Goal: Task Accomplishment & Management: Use online tool/utility

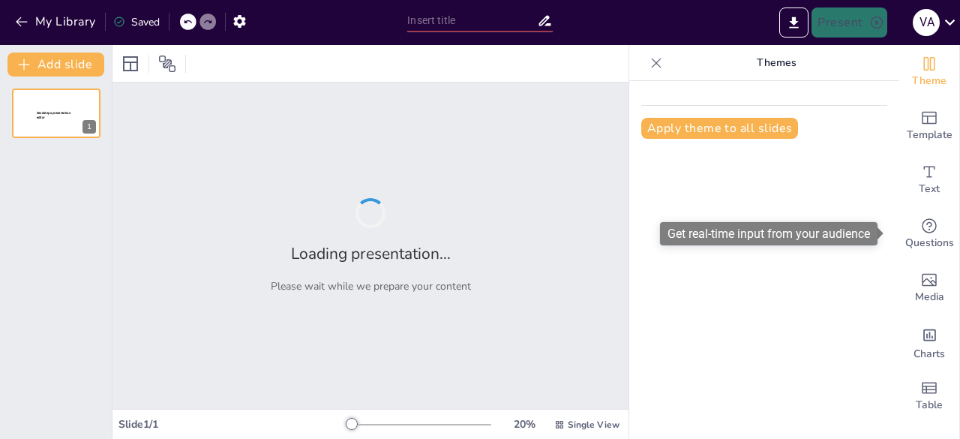
type input "Imported Cumplimiento-Contabilidad Junio 2025.pptx"
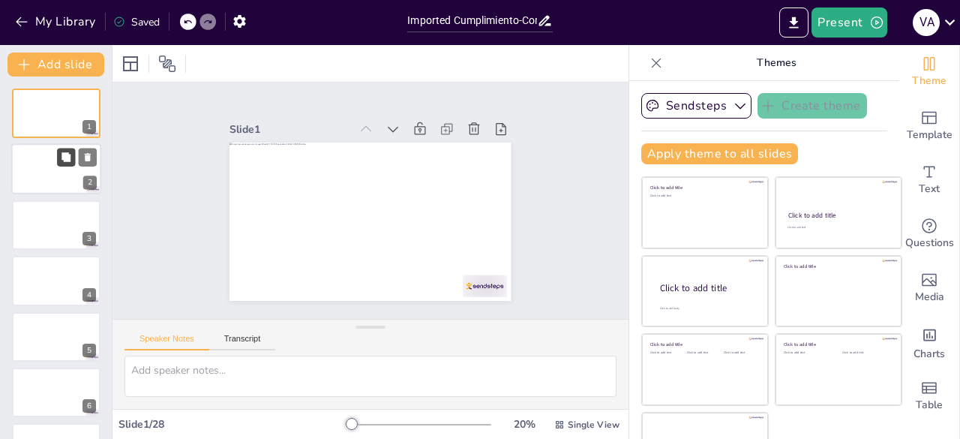
click at [59, 165] on button at bounding box center [66, 158] width 18 height 18
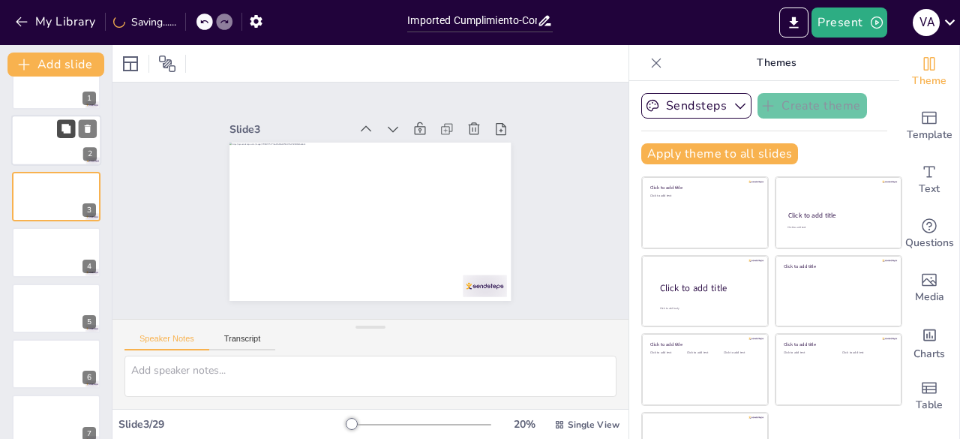
scroll to position [30, 0]
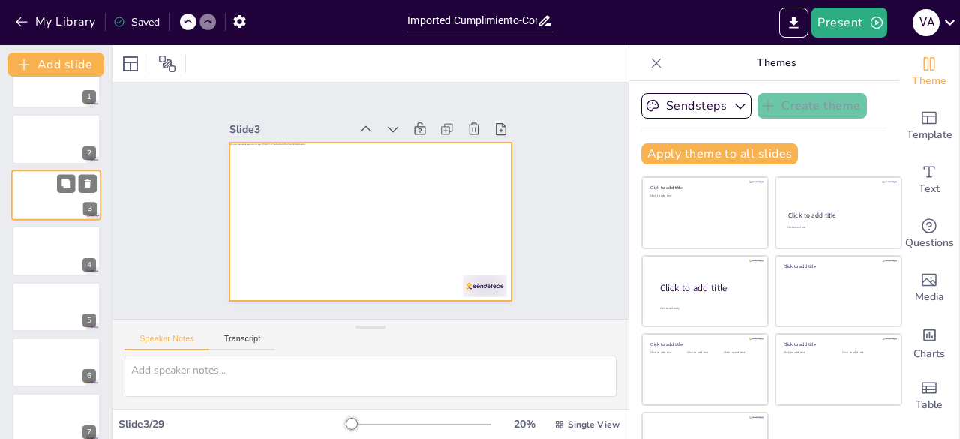
click at [56, 189] on div at bounding box center [56, 195] width 90 height 51
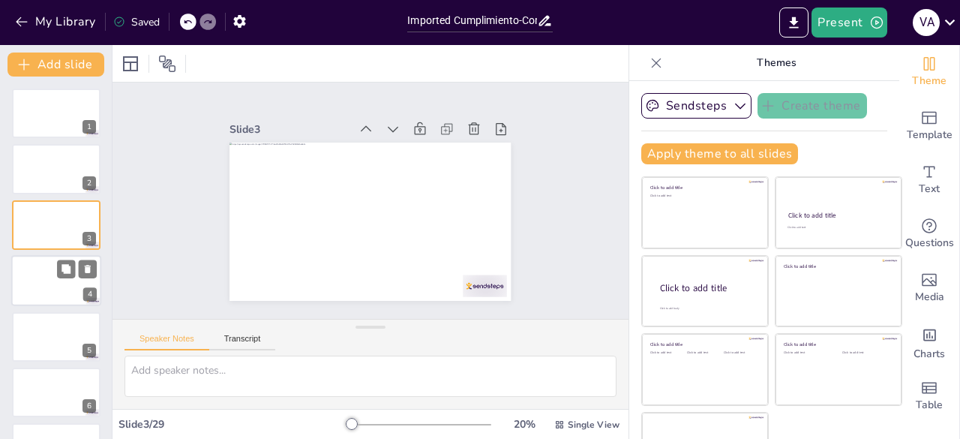
click at [41, 280] on div at bounding box center [56, 280] width 90 height 51
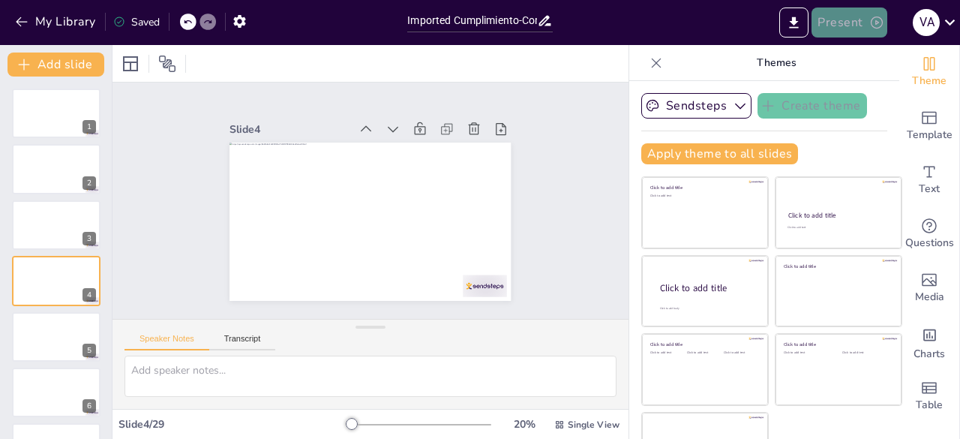
click at [847, 21] on button "Present" at bounding box center [849, 23] width 75 height 30
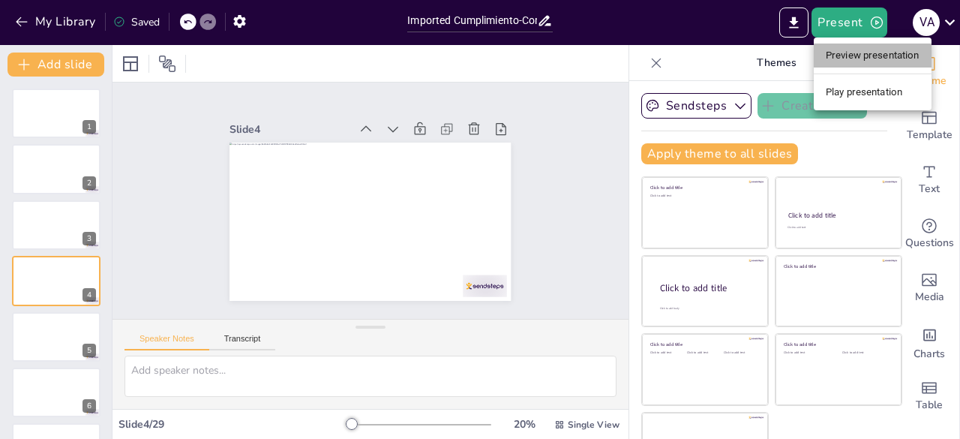
click at [841, 62] on li "Preview presentation" at bounding box center [873, 56] width 118 height 24
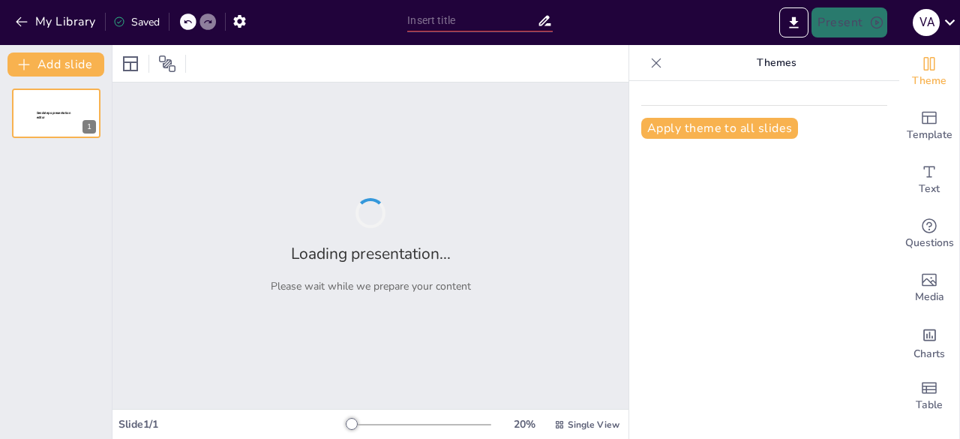
type input "Imported Cumplimiento-Contabilidad Junio 2025.pptx"
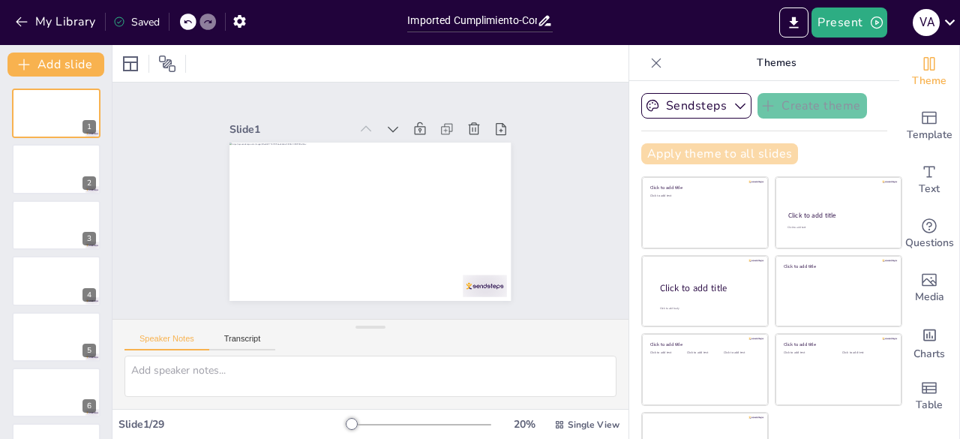
click at [717, 152] on button "Apply theme to all slides" at bounding box center [719, 153] width 157 height 21
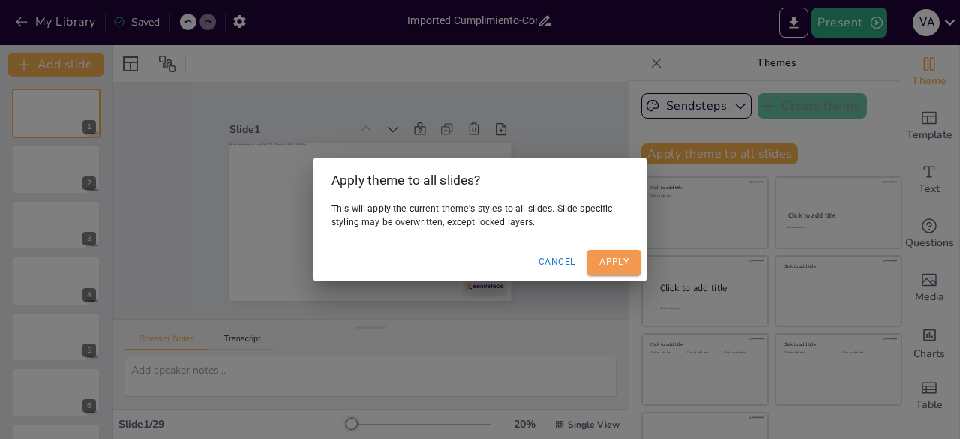
click at [606, 264] on button "Apply" at bounding box center [613, 262] width 53 height 25
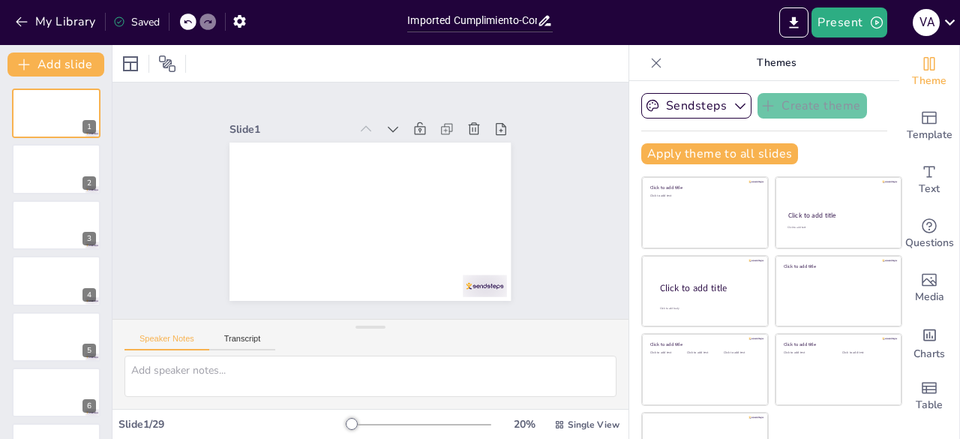
scroll to position [42, 0]
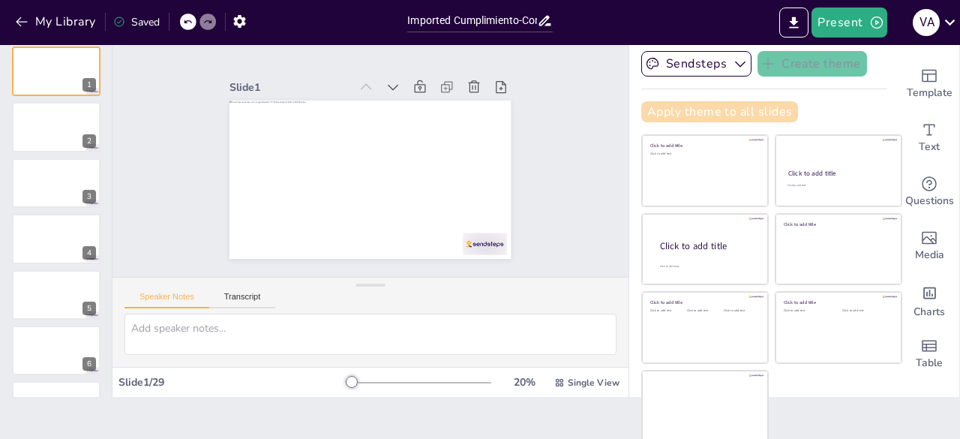
click at [697, 113] on button "Apply theme to all slides" at bounding box center [719, 111] width 157 height 21
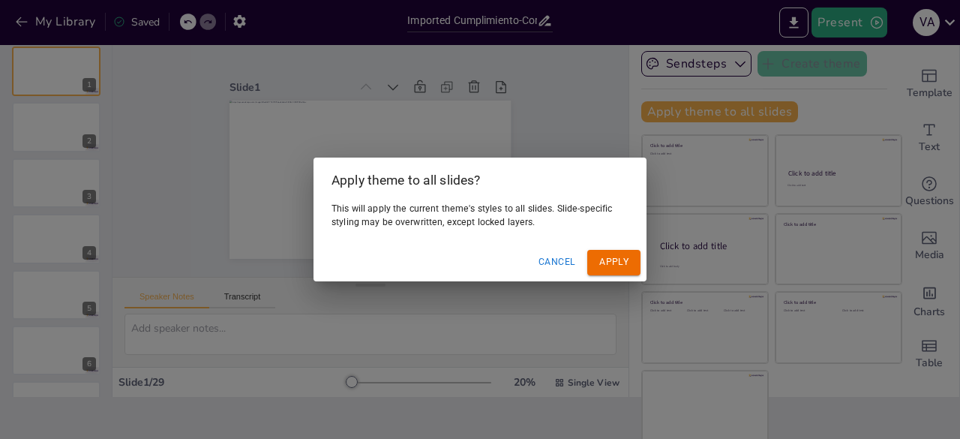
drag, startPoint x: 365, startPoint y: 211, endPoint x: 550, endPoint y: 221, distance: 185.6
click at [550, 221] on p "This will apply the current theme's styles to all slides. Slide-specific stylin…" at bounding box center [480, 216] width 297 height 26
drag, startPoint x: 551, startPoint y: 223, endPoint x: 339, endPoint y: 208, distance: 212.1
click at [339, 208] on p "This will apply the current theme's styles to all slides. Slide-specific stylin…" at bounding box center [480, 216] width 297 height 26
drag, startPoint x: 338, startPoint y: 208, endPoint x: 512, endPoint y: 234, distance: 176.0
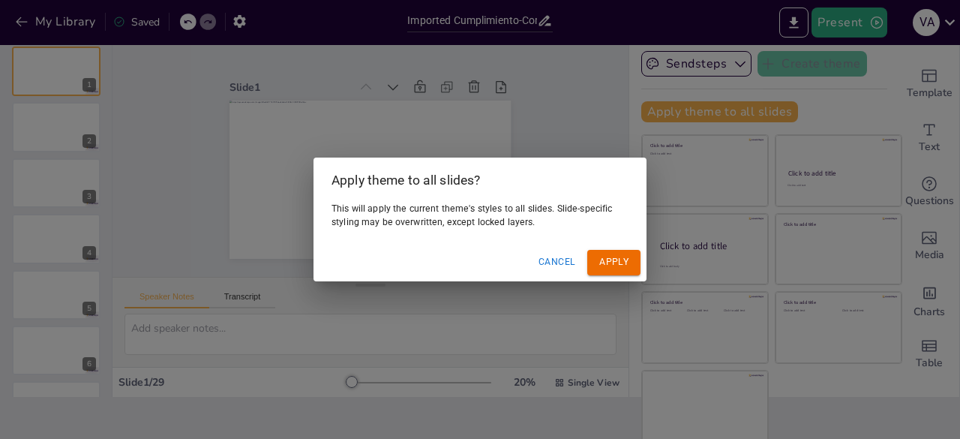
click at [512, 234] on div "This will apply the current theme's styles to all slides. Slide-specific stylin…" at bounding box center [480, 223] width 333 height 41
click at [621, 263] on button "Apply" at bounding box center [613, 262] width 53 height 25
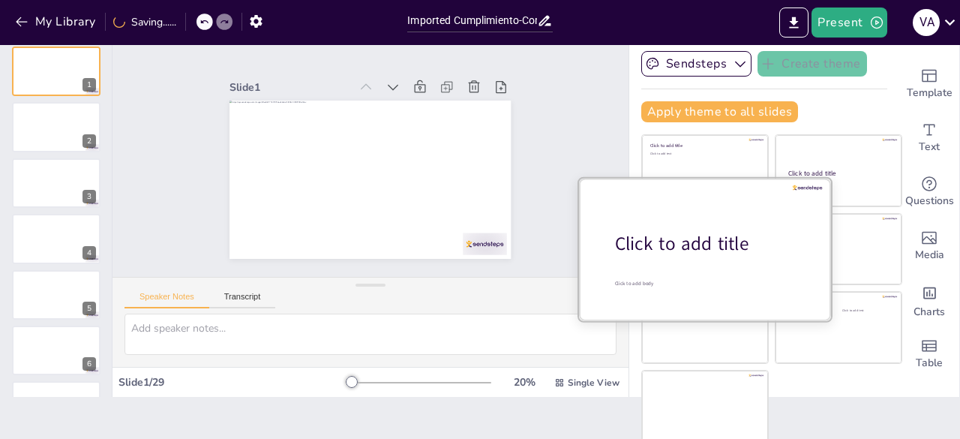
click at [672, 244] on div "Click to add title" at bounding box center [710, 244] width 191 height 26
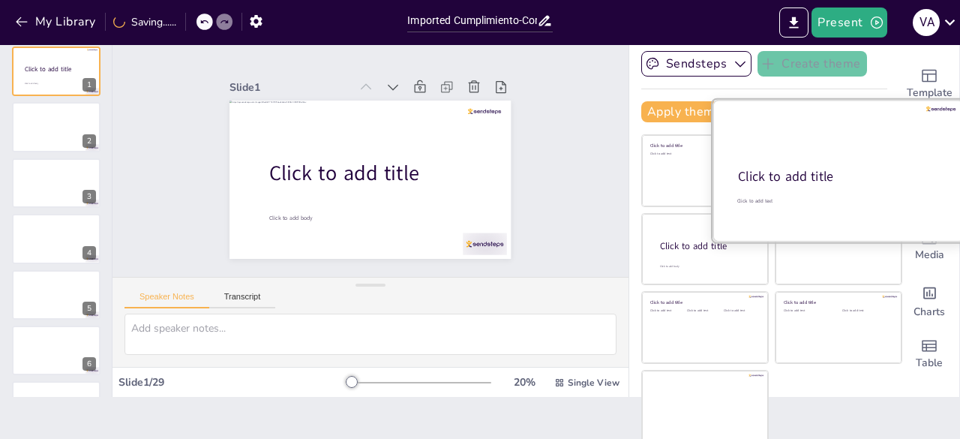
click at [825, 150] on div at bounding box center [839, 171] width 252 height 142
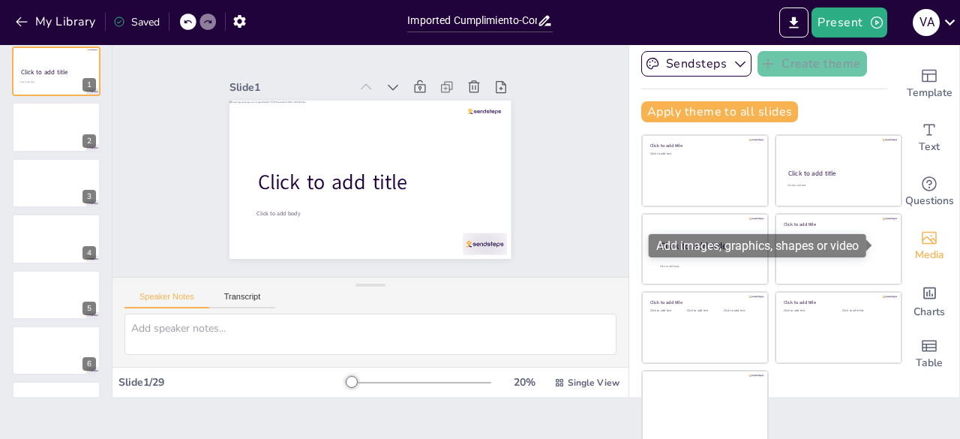
click at [915, 251] on span "Media" at bounding box center [929, 255] width 29 height 17
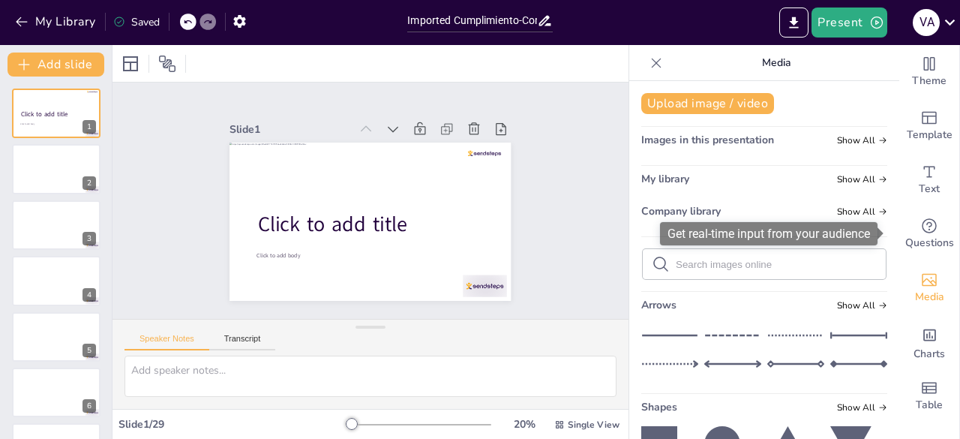
scroll to position [0, 0]
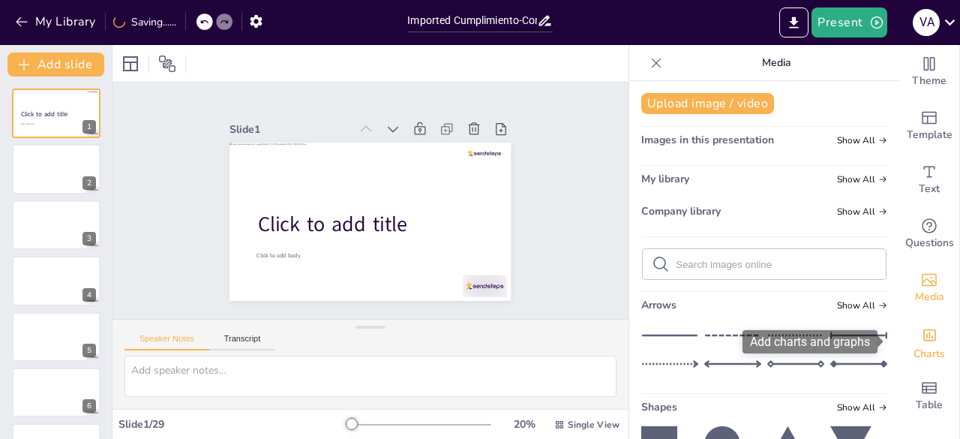
click at [922, 342] on icon "Add charts and graphs" at bounding box center [930, 335] width 16 height 16
